Goal: Find specific page/section: Find specific page/section

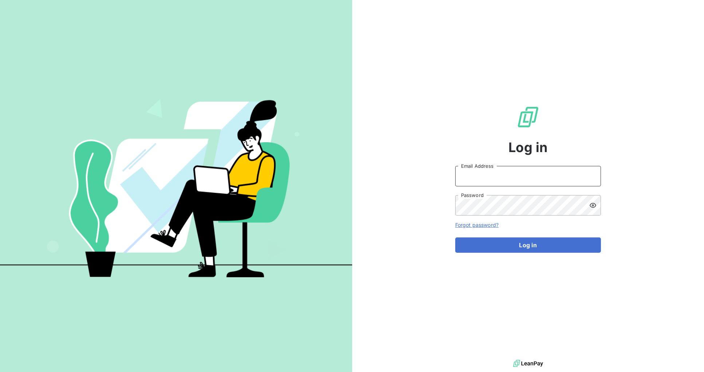
type input "[PERSON_NAME][EMAIL_ADDRESS][DOMAIN_NAME]"
click at [498, 174] on input "[PERSON_NAME][EMAIL_ADDRESS][DOMAIN_NAME]" at bounding box center [528, 176] width 146 height 20
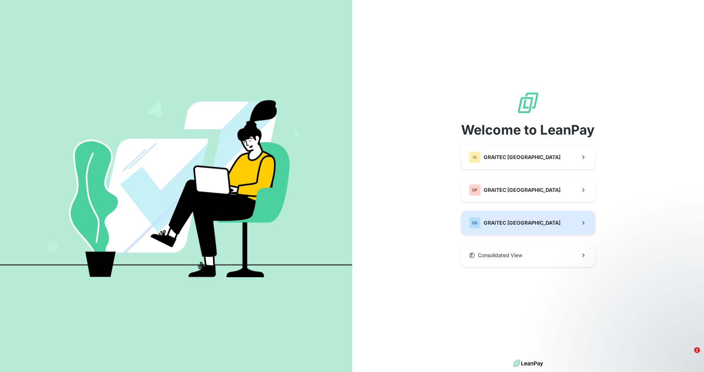
click at [511, 222] on span "GRAITEC [GEOGRAPHIC_DATA]" at bounding box center [522, 222] width 77 height 7
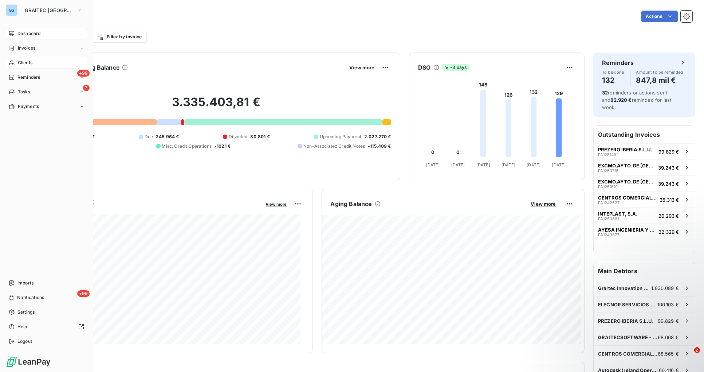
click at [25, 62] on span "Clients" at bounding box center [25, 62] width 15 height 7
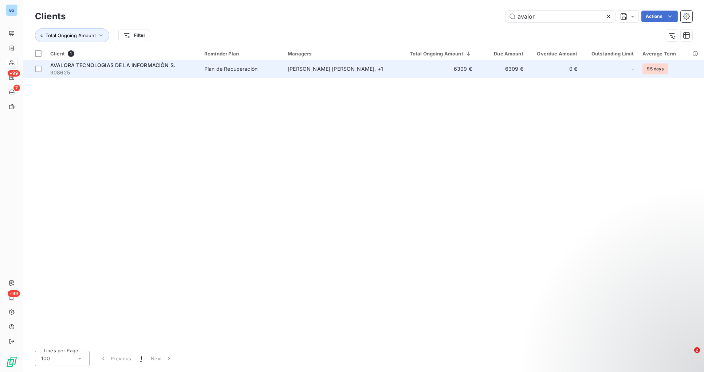
type input "avalor"
click at [319, 68] on div "[PERSON_NAME] [PERSON_NAME] , + 1" at bounding box center [341, 68] width 106 height 7
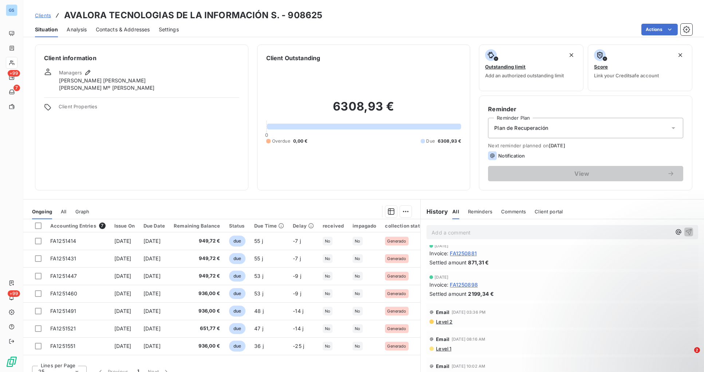
scroll to position [124, 0]
click at [184, 141] on div "Client information Managers [PERSON_NAME] [PERSON_NAME] Mº [PERSON_NAME] Client…" at bounding box center [141, 117] width 213 height 146
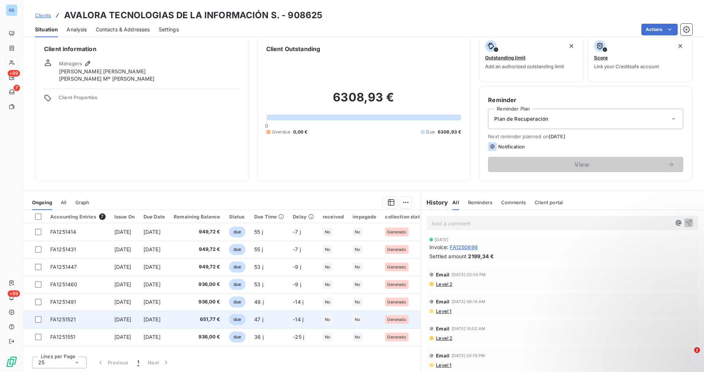
scroll to position [0, 0]
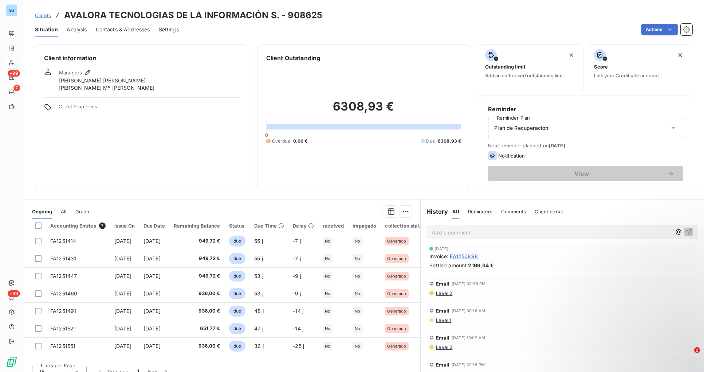
click at [64, 211] on span "All" at bounding box center [63, 211] width 5 height 6
